Goal: Task Accomplishment & Management: Manage account settings

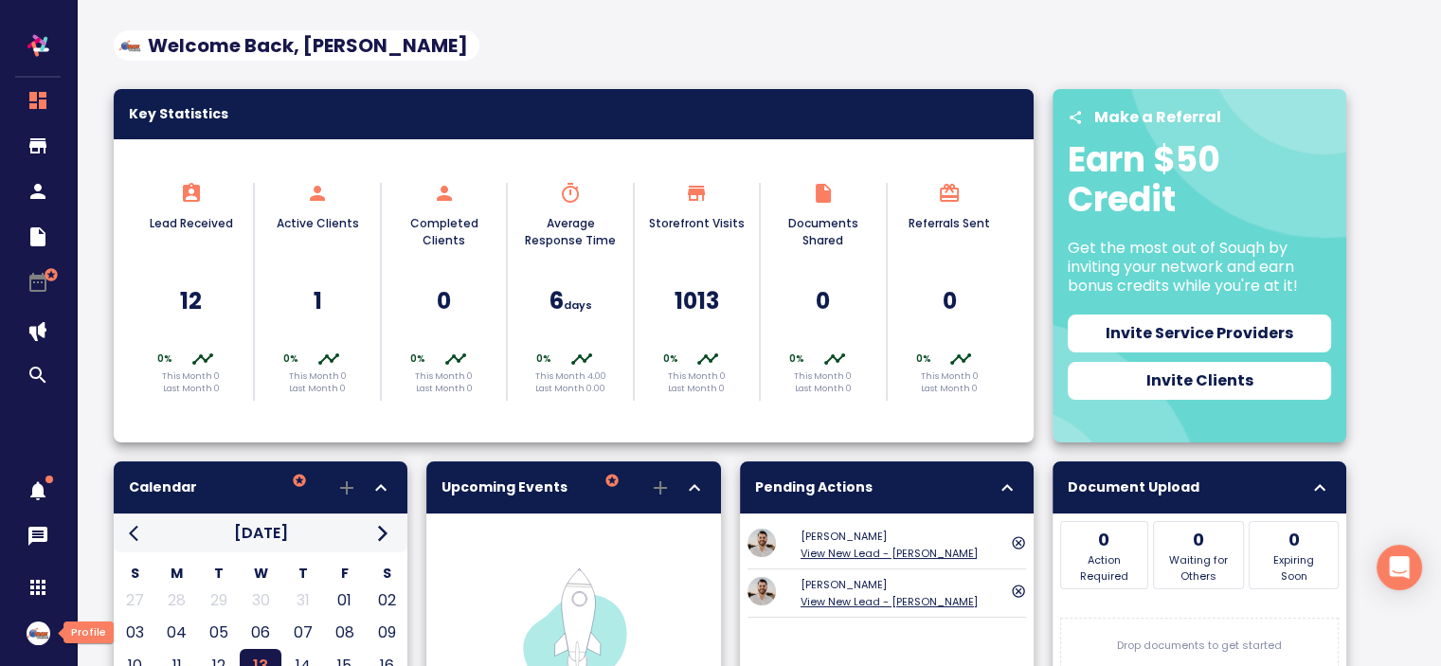
click at [45, 636] on img "button" at bounding box center [39, 633] width 24 height 24
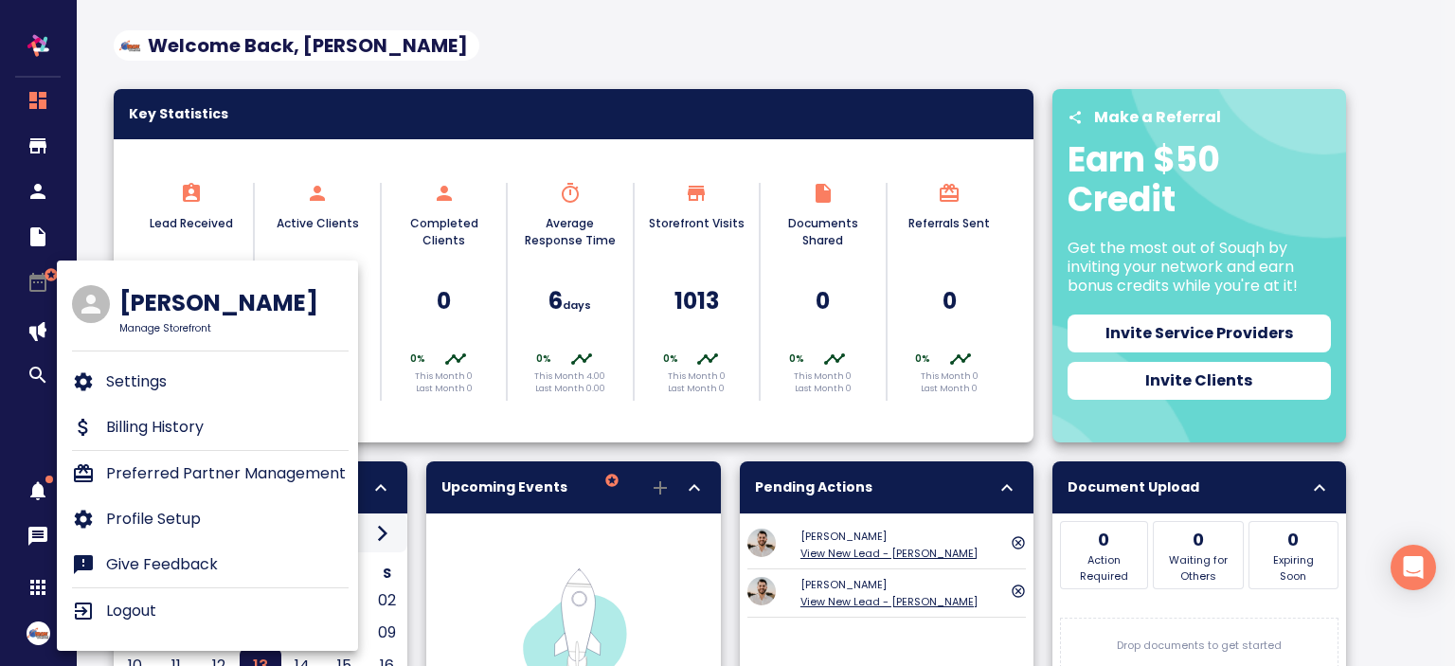
click at [0, 306] on div at bounding box center [727, 333] width 1455 height 666
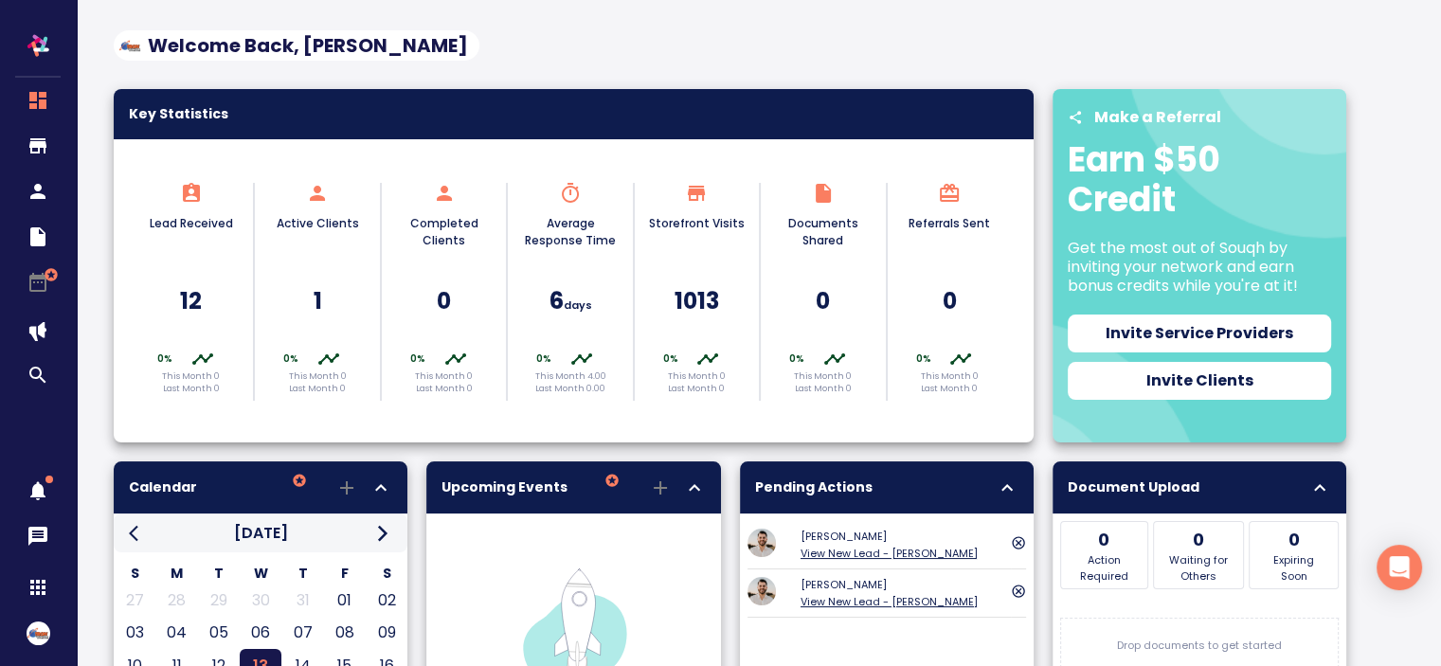
click at [31, 644] on span "button" at bounding box center [39, 633] width 24 height 24
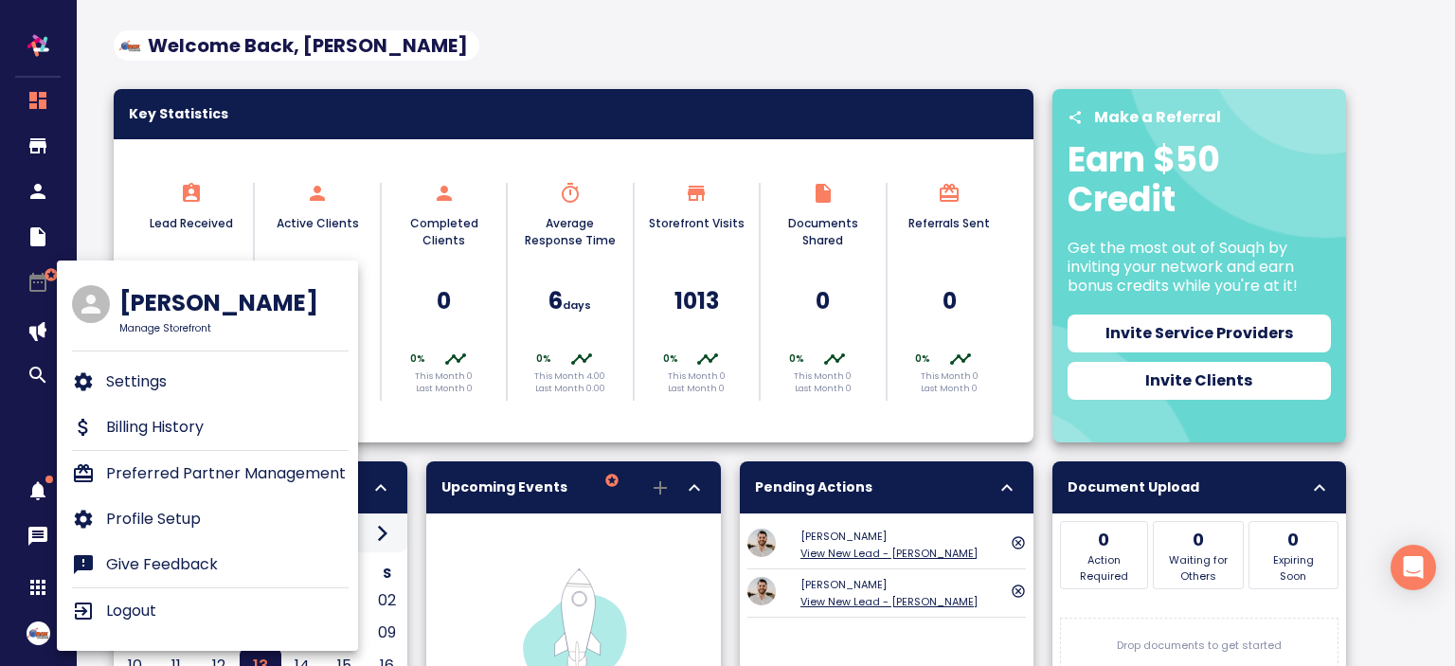
click at [0, 416] on div at bounding box center [727, 333] width 1455 height 666
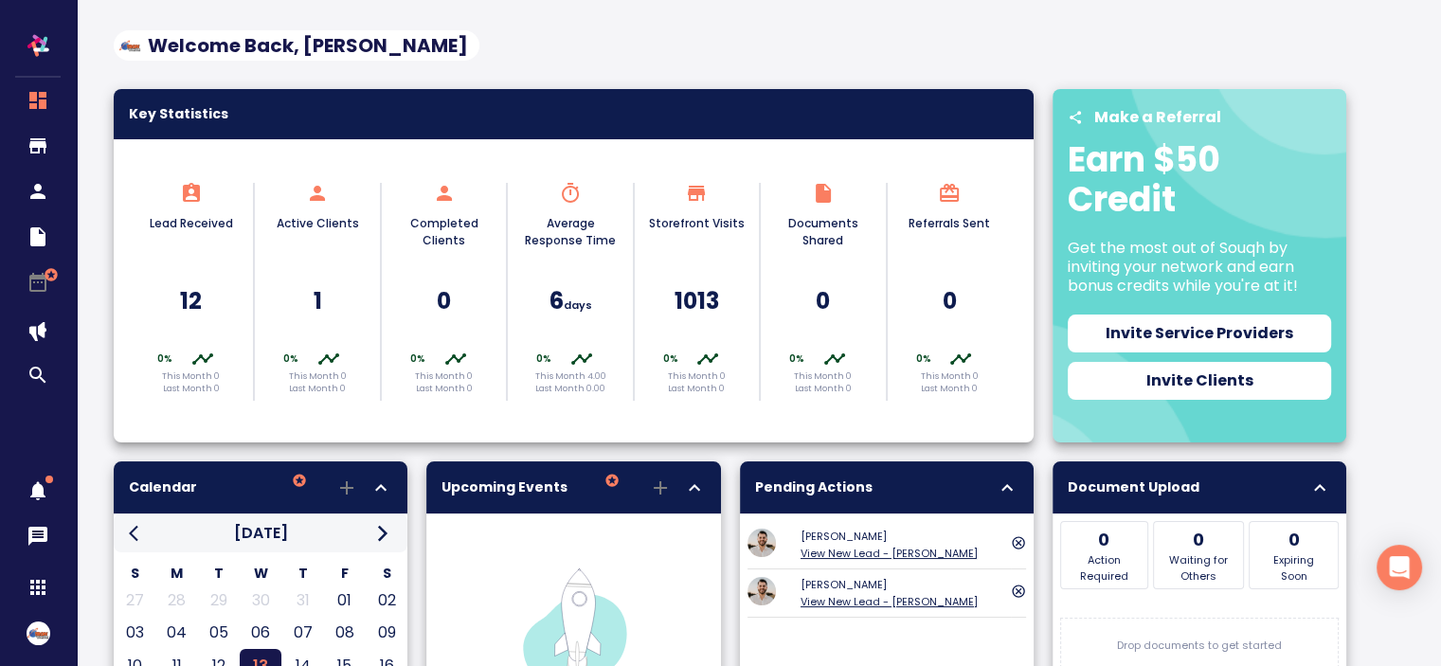
click at [25, 635] on button "button" at bounding box center [38, 633] width 46 height 46
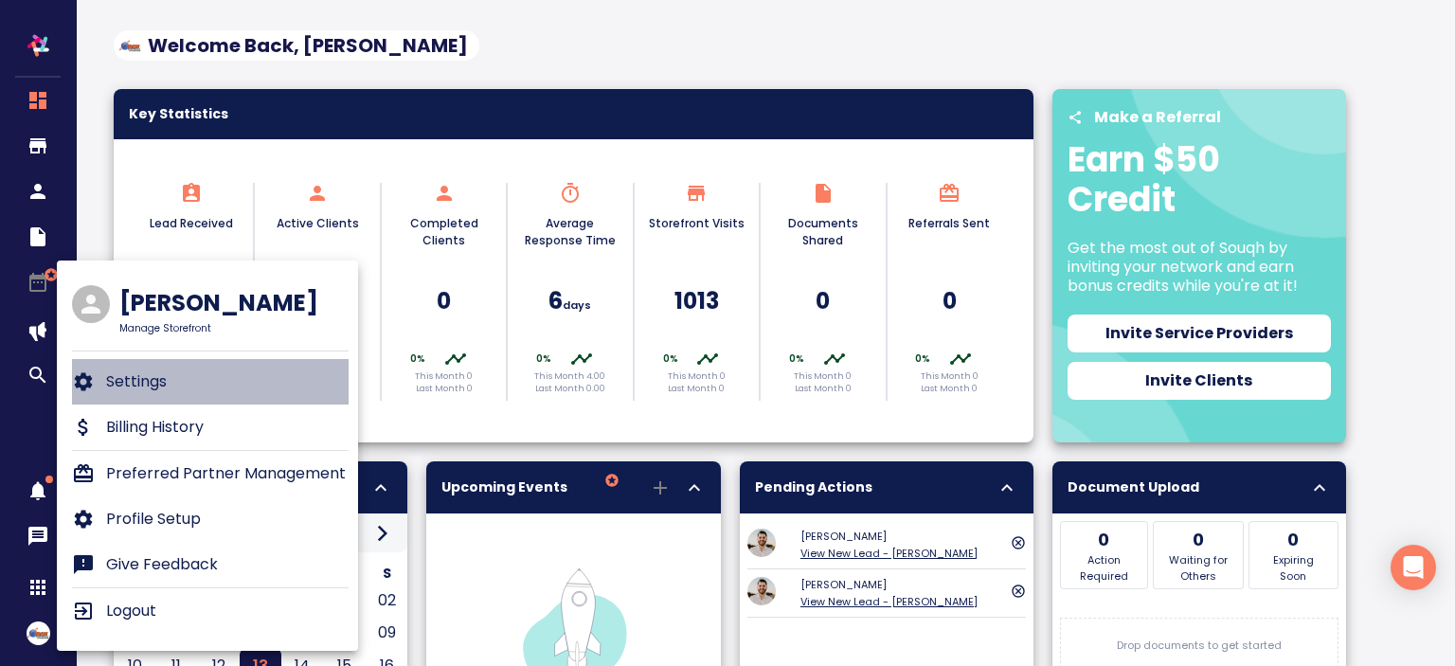
click at [169, 378] on li "Settings" at bounding box center [210, 381] width 277 height 45
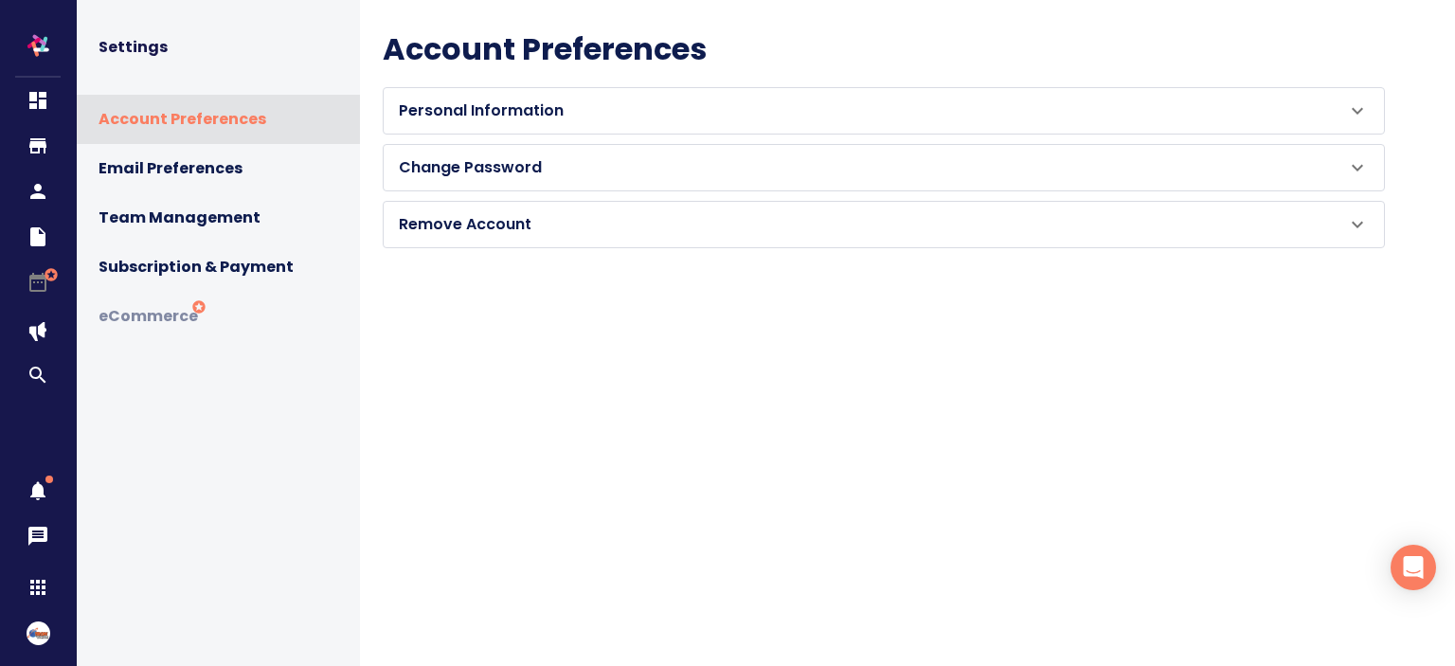
click at [446, 226] on p "Remove Account" at bounding box center [465, 224] width 133 height 23
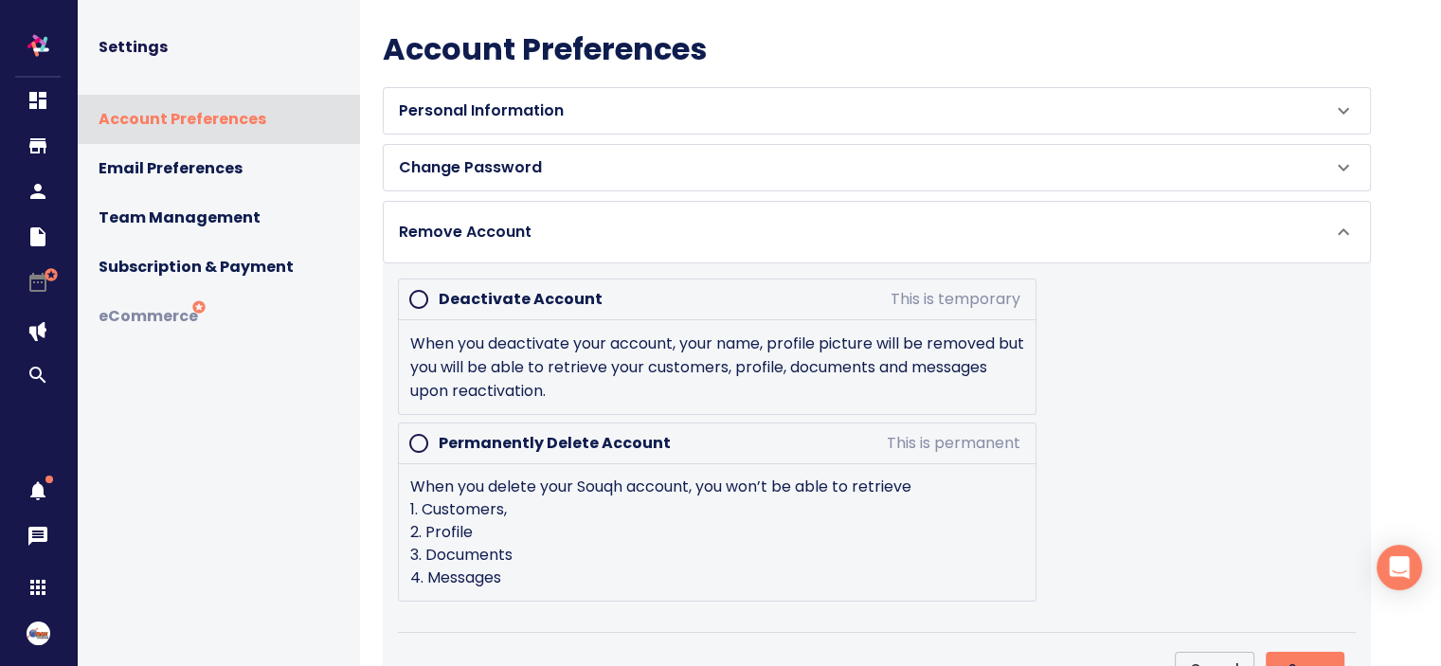
click at [413, 300] on input "radio" at bounding box center [419, 299] width 40 height 40
radio input "true"
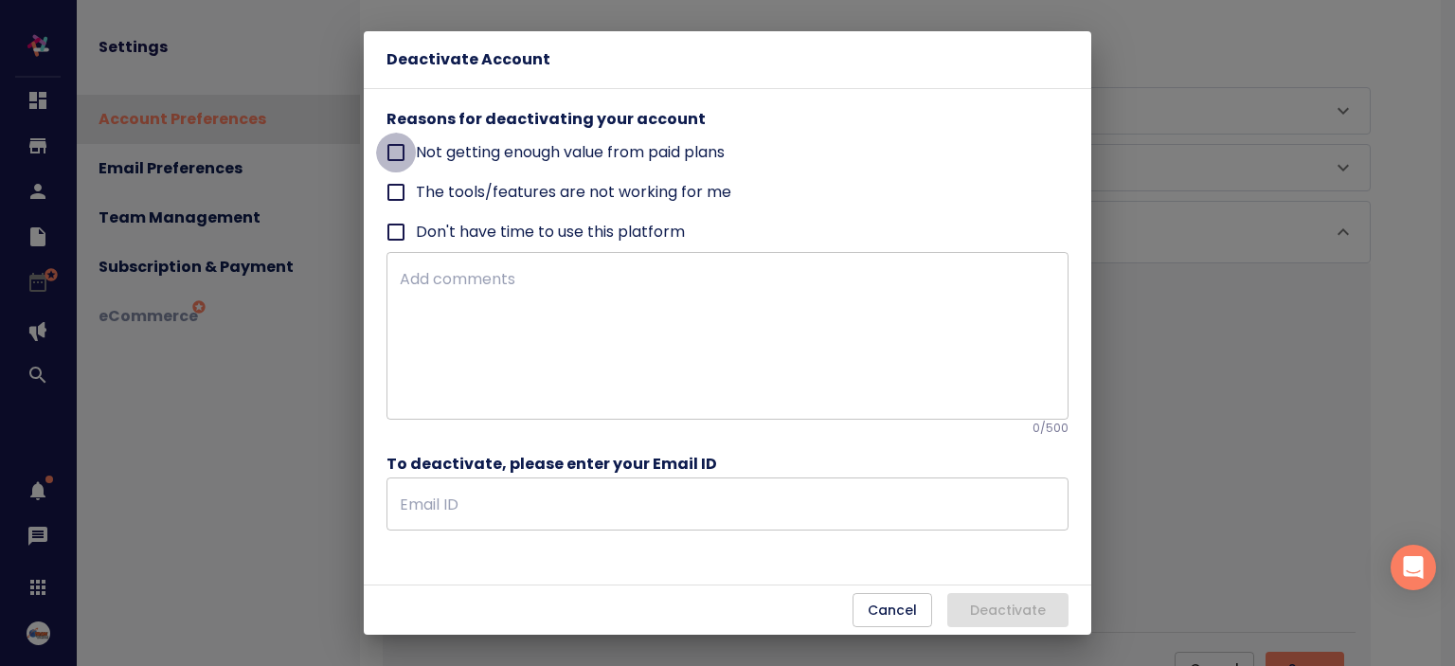
click at [389, 147] on input "Not getting enough value from paid plans" at bounding box center [396, 153] width 40 height 40
checkbox input "true"
type textarea "Not getting enough value from paid plans"
click at [551, 520] on input "text" at bounding box center [728, 503] width 682 height 53
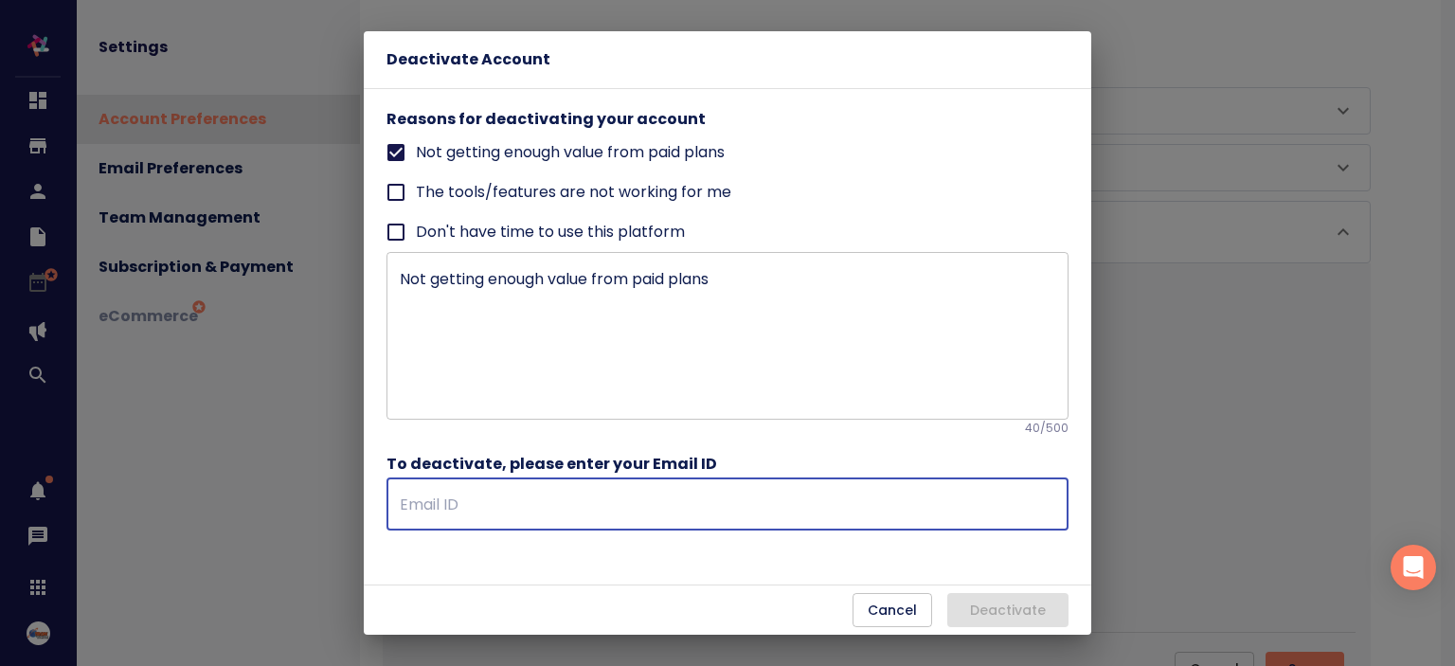
paste input "[URL][DOMAIN_NAME]"
type input "[URL][DOMAIN_NAME]"
click at [630, 530] on input "text" at bounding box center [728, 503] width 682 height 53
click at [621, 514] on input "text" at bounding box center [728, 503] width 682 height 53
paste input "[EMAIL_ADDRESS][DOMAIN_NAME]"
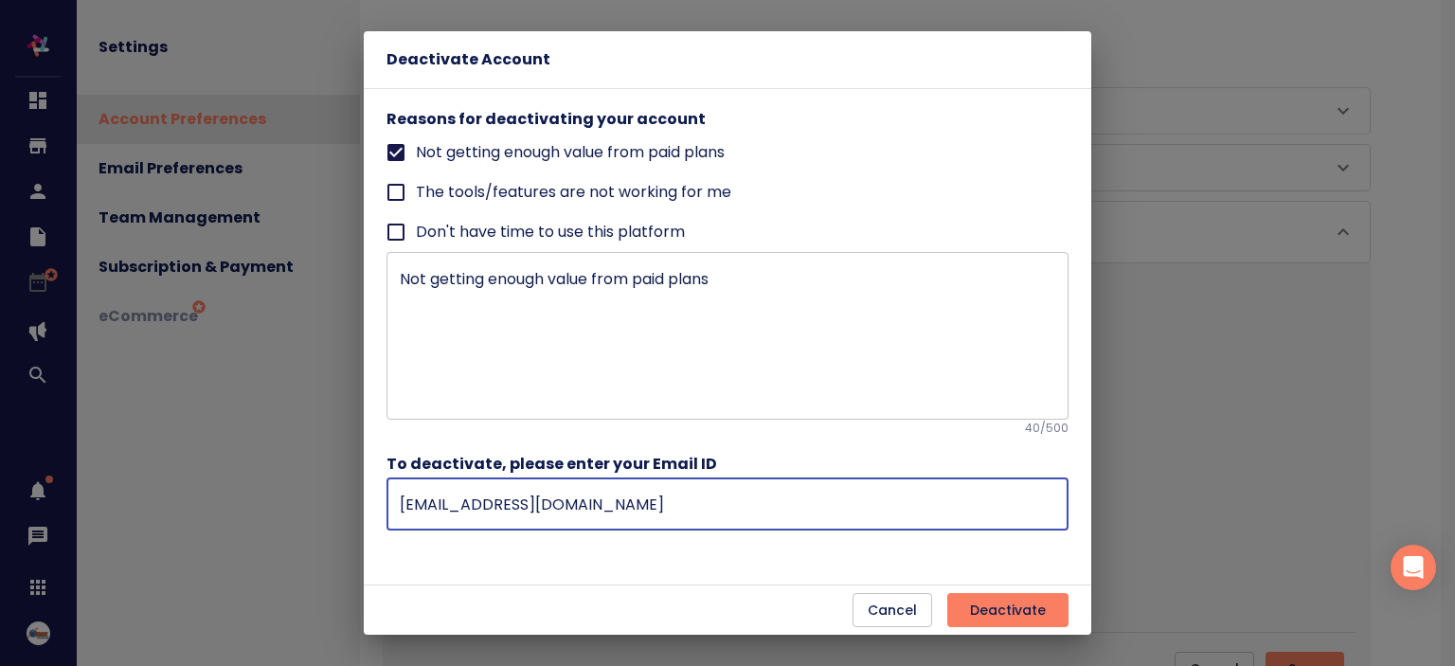
type input "[EMAIL_ADDRESS][DOMAIN_NAME]"
click at [978, 614] on span "Deactivate" at bounding box center [1008, 611] width 76 height 24
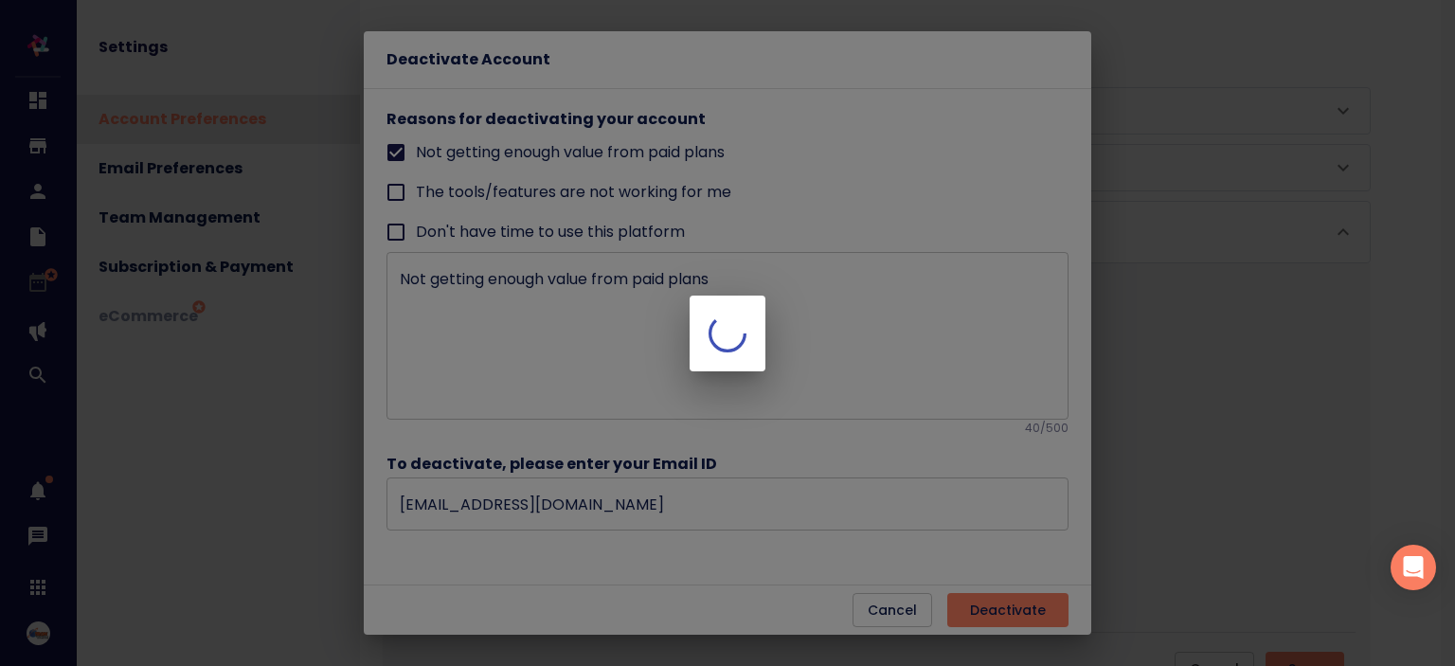
checkbox input "false"
